Goal: Information Seeking & Learning: Learn about a topic

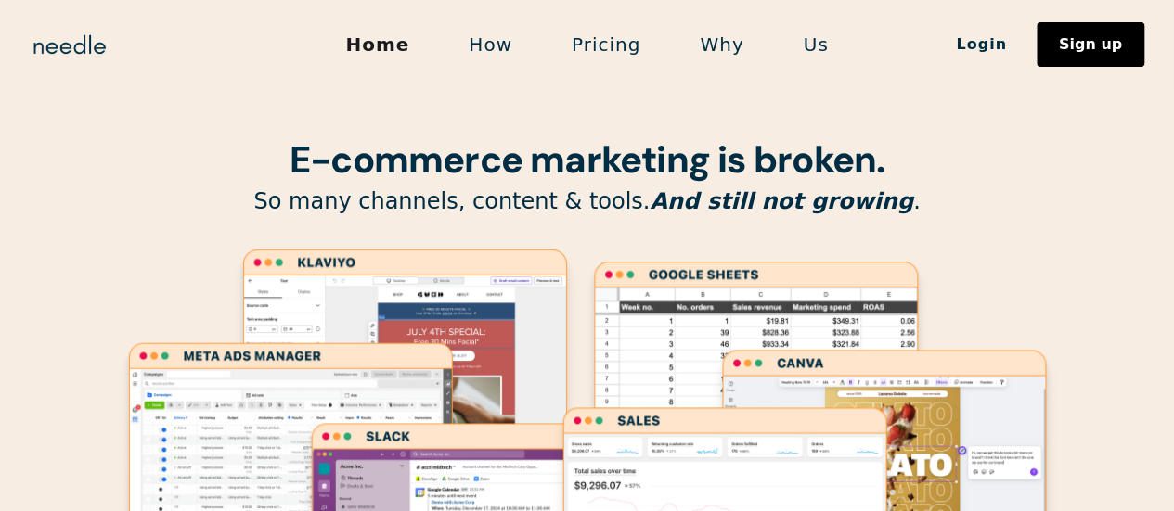
click at [597, 38] on link "Pricing" at bounding box center [606, 44] width 128 height 39
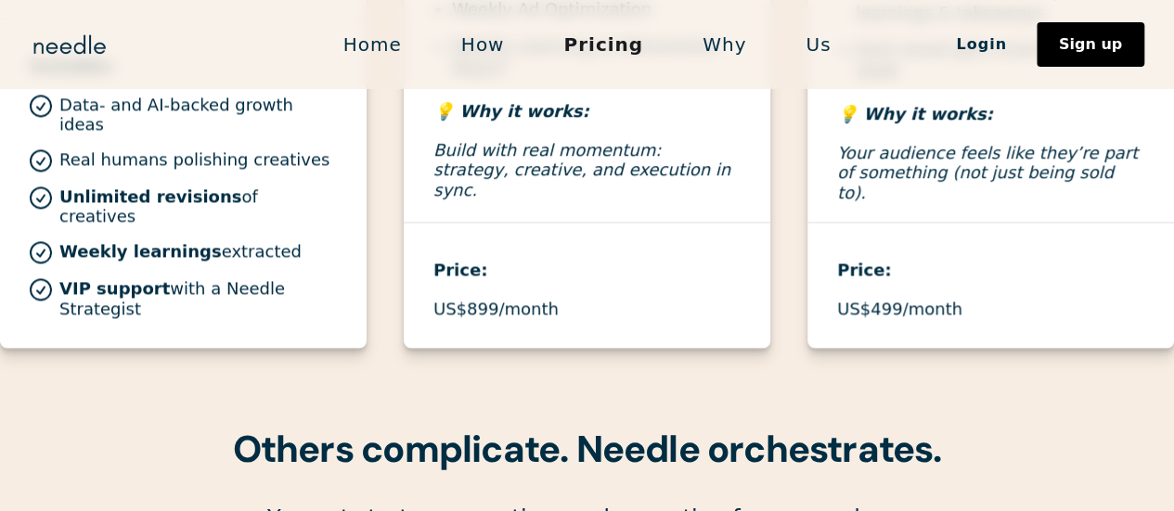
scroll to position [1635, 0]
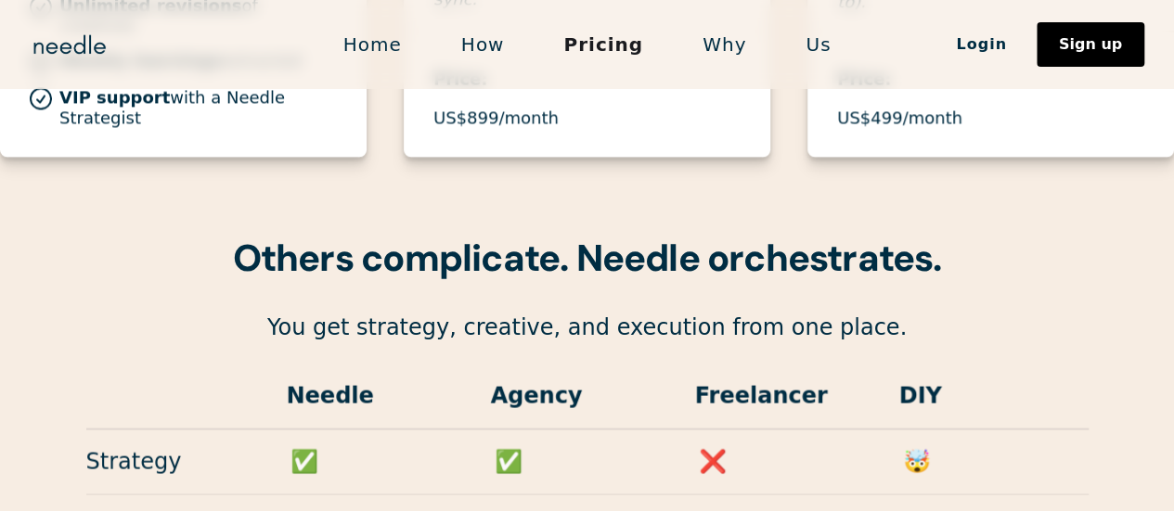
click at [730, 45] on link "Why" at bounding box center [724, 44] width 103 height 39
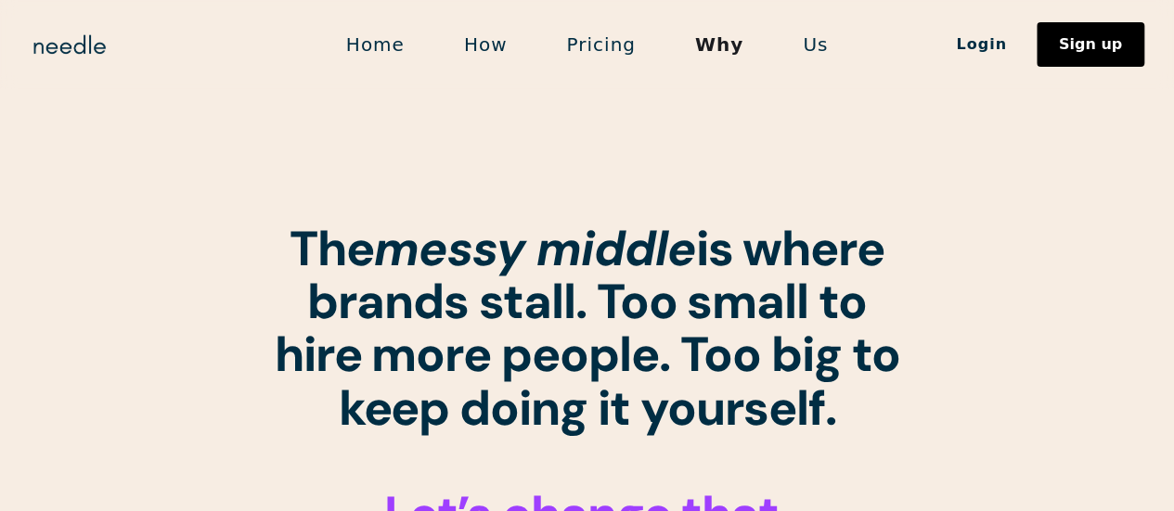
click at [816, 41] on link "Us" at bounding box center [815, 44] width 84 height 39
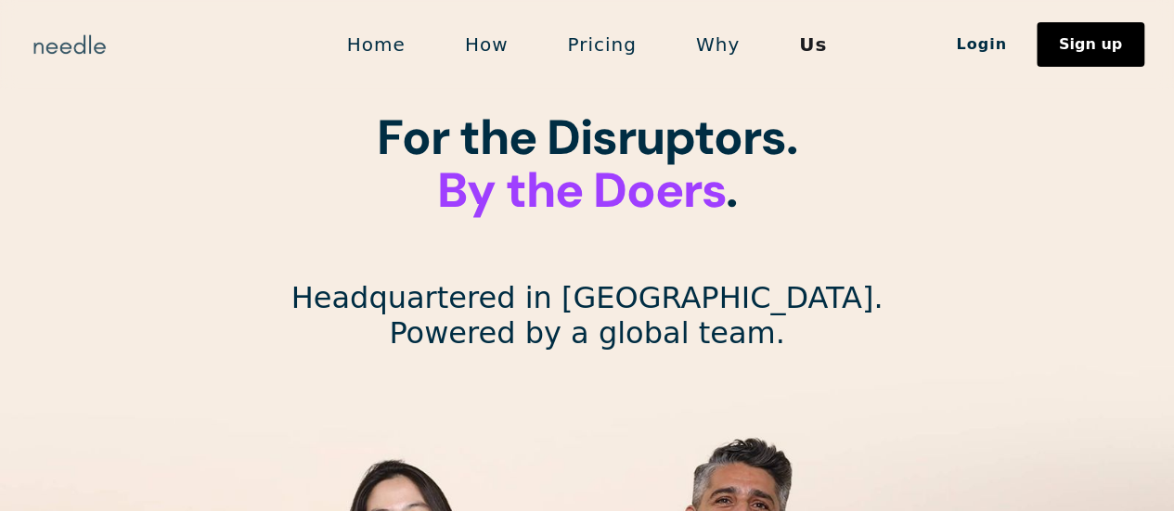
click at [87, 55] on img "home" at bounding box center [70, 45] width 80 height 30
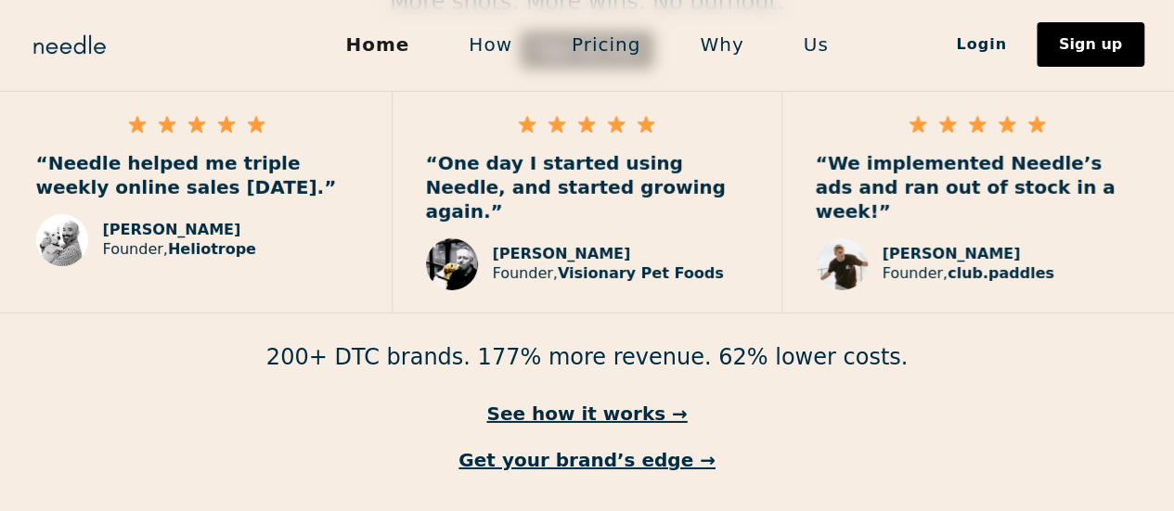
scroll to position [2894, 0]
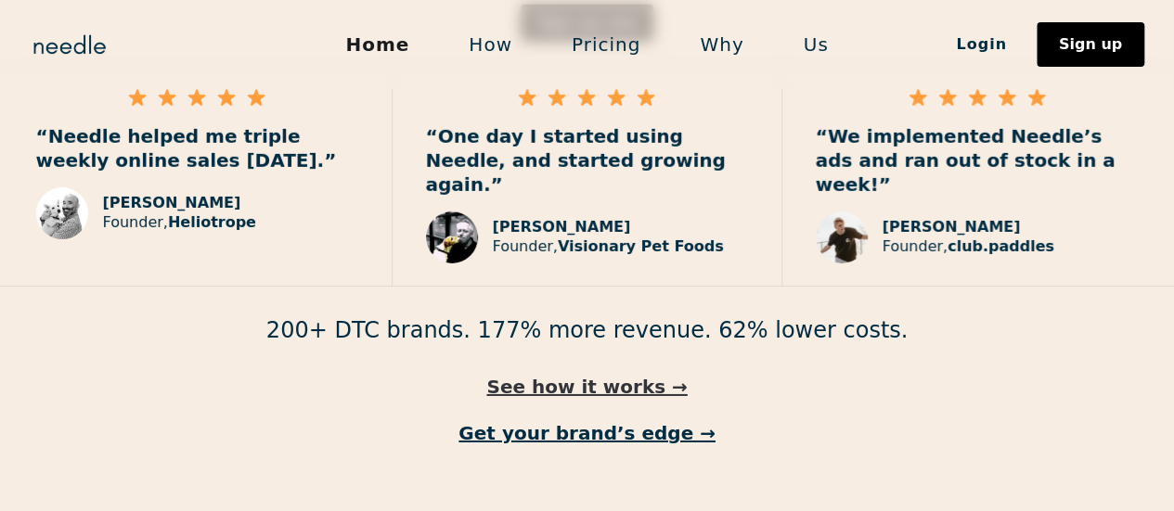
click at [591, 375] on link "See how it works →" at bounding box center [587, 387] width 1174 height 24
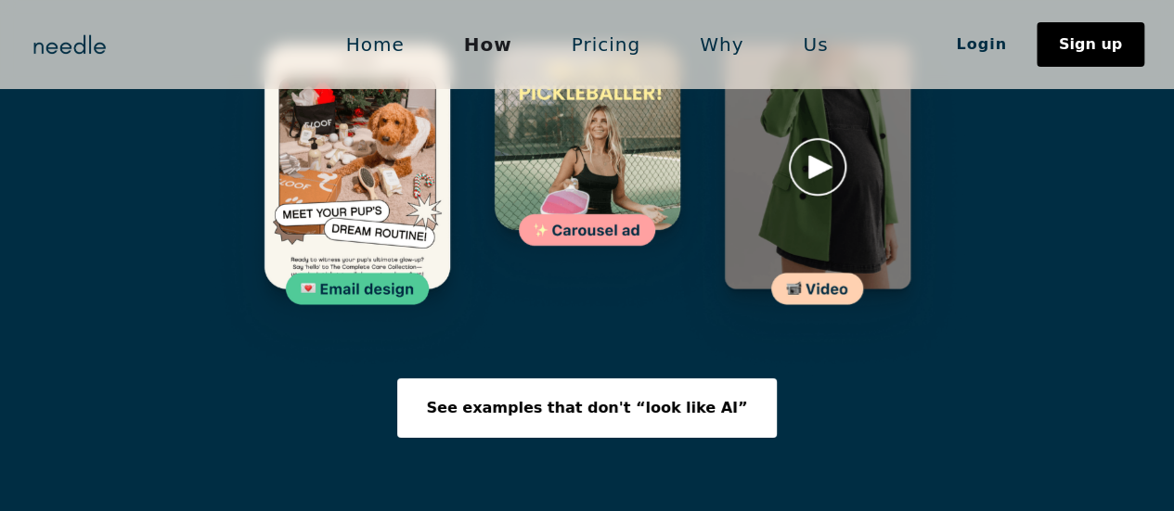
scroll to position [2949, 0]
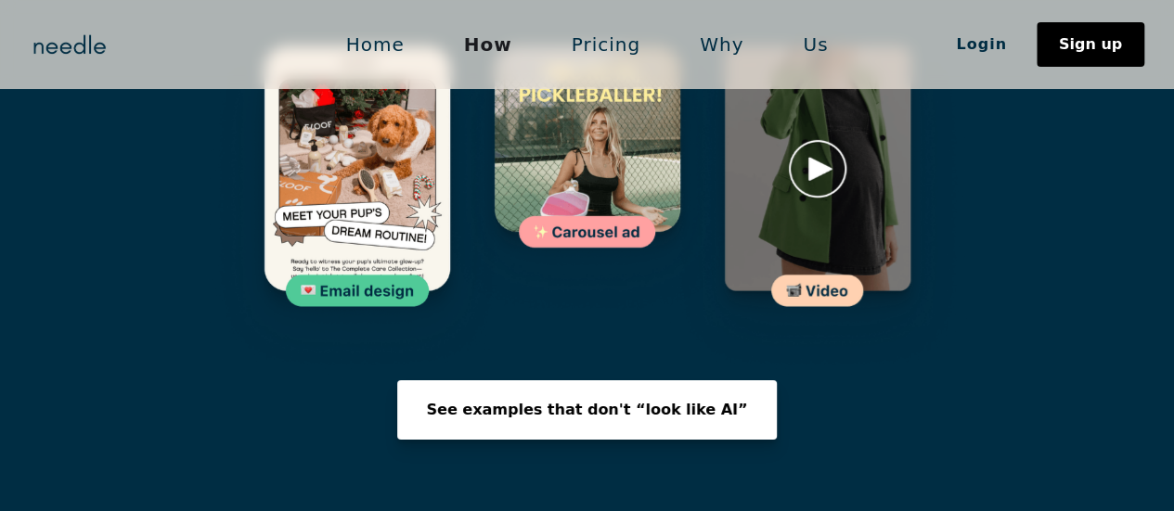
click at [674, 380] on link "See examples that don't “look like AI”" at bounding box center [587, 409] width 380 height 59
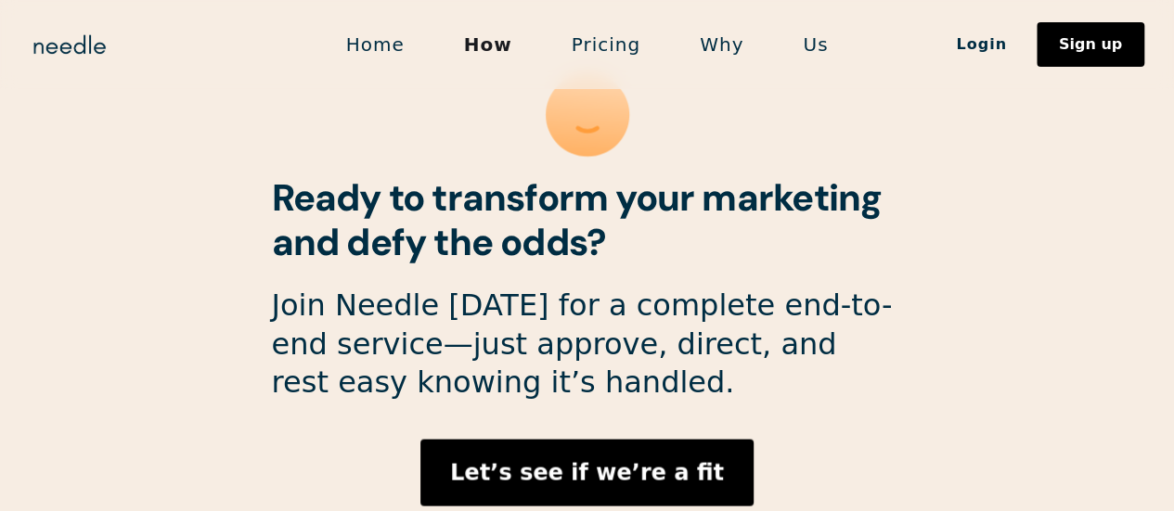
scroll to position [5240, 0]
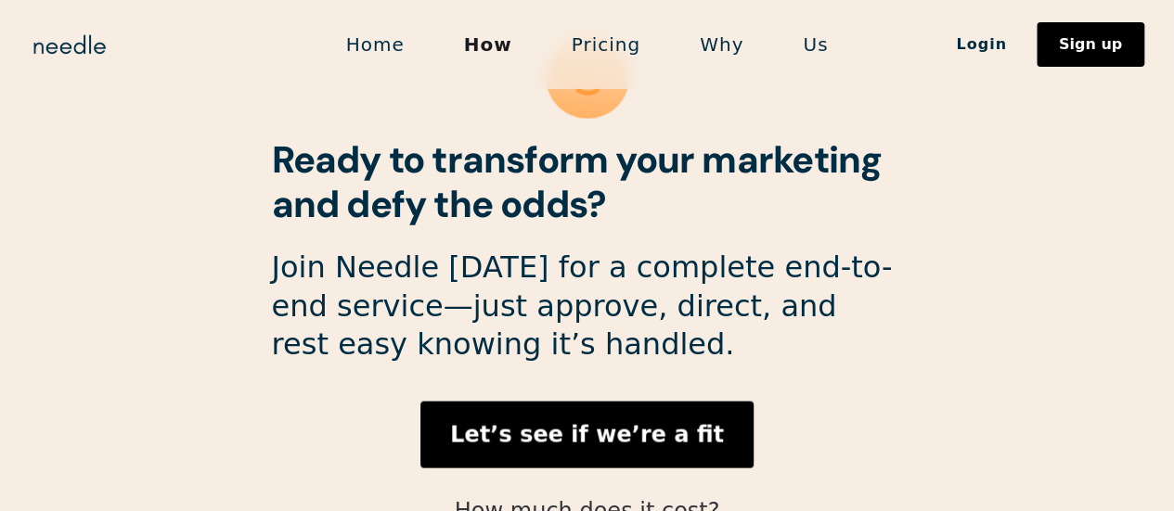
click at [638, 497] on link "How much does it cost?" at bounding box center [587, 510] width 265 height 26
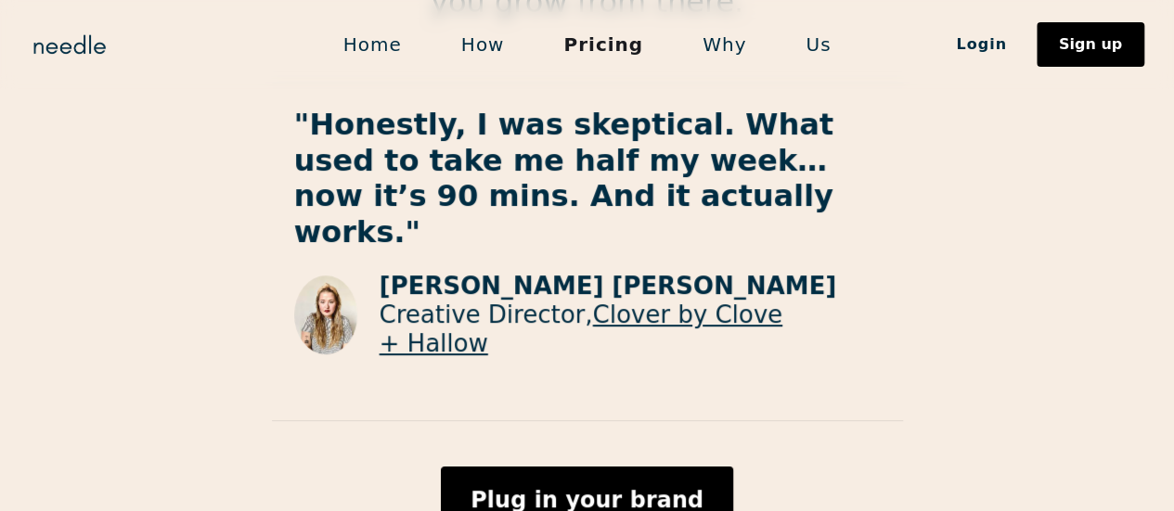
scroll to position [3695, 0]
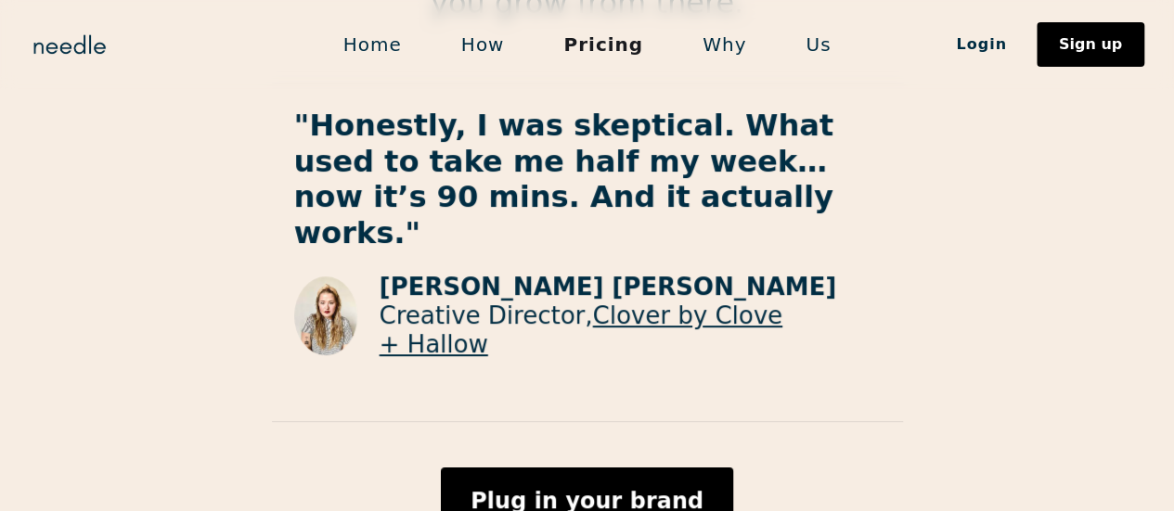
click at [725, 43] on link "Why" at bounding box center [724, 44] width 103 height 39
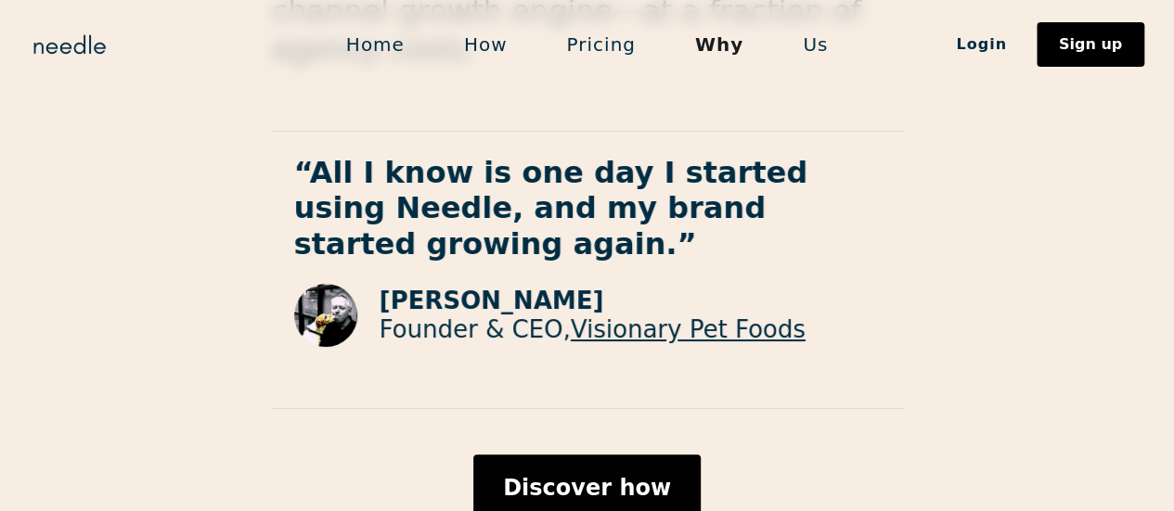
scroll to position [3348, 0]
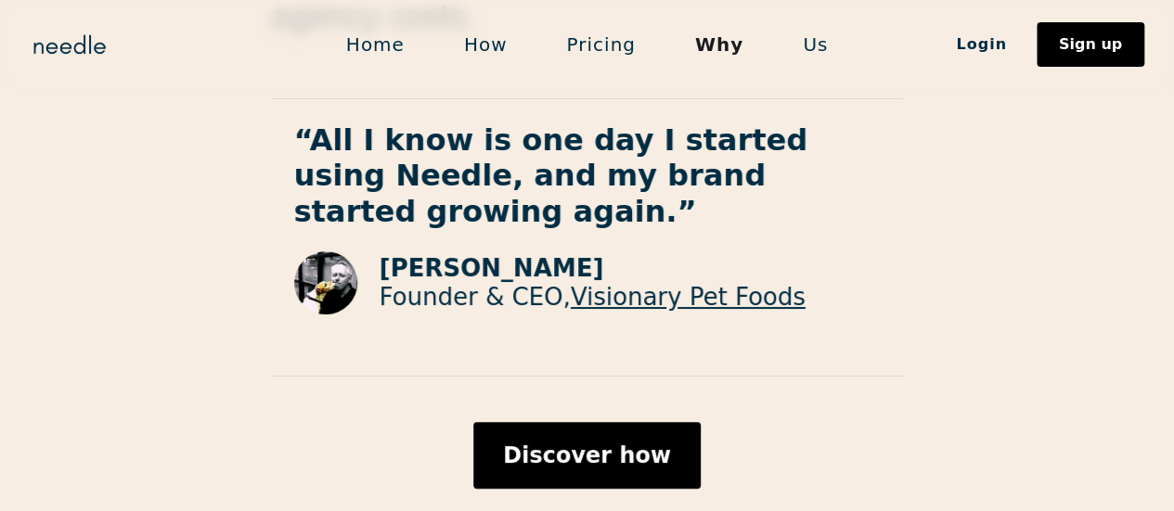
click at [807, 45] on link "Us" at bounding box center [815, 44] width 84 height 39
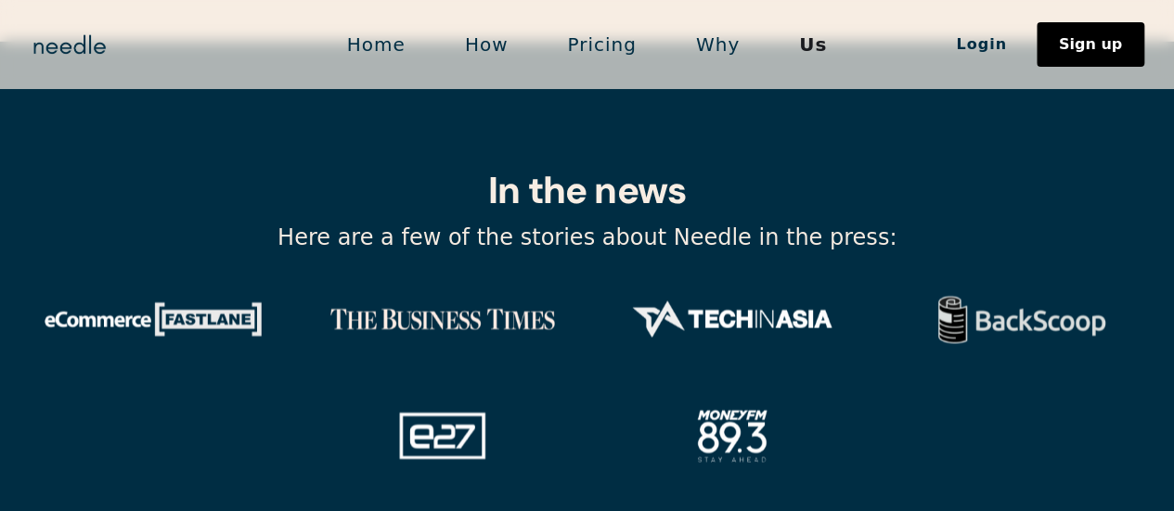
scroll to position [6320, 0]
